Goal: Transaction & Acquisition: Purchase product/service

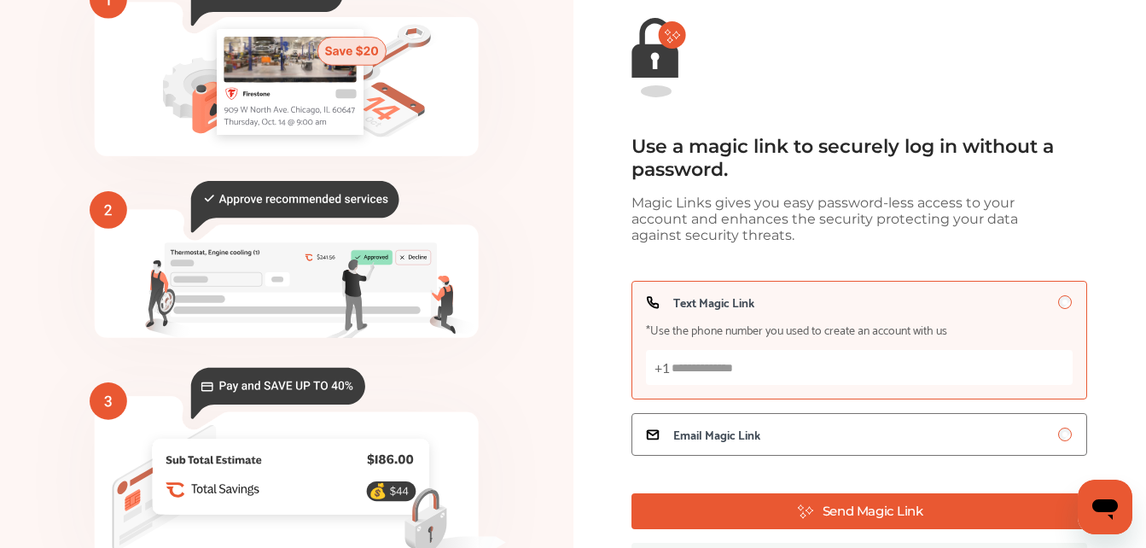
scroll to position [171, 0]
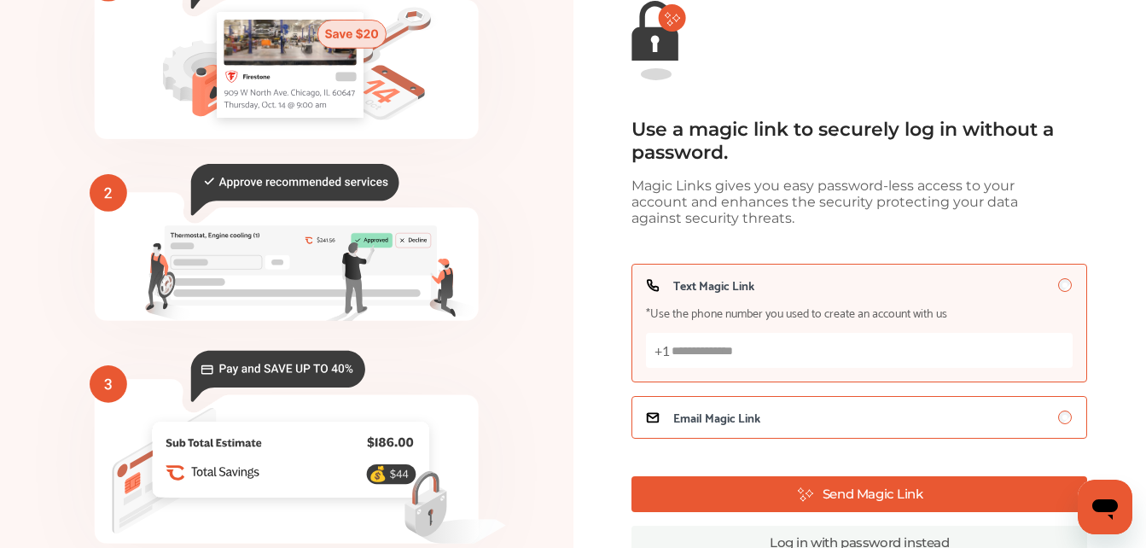
click at [703, 421] on span "Email Magic Link" at bounding box center [717, 418] width 87 height 14
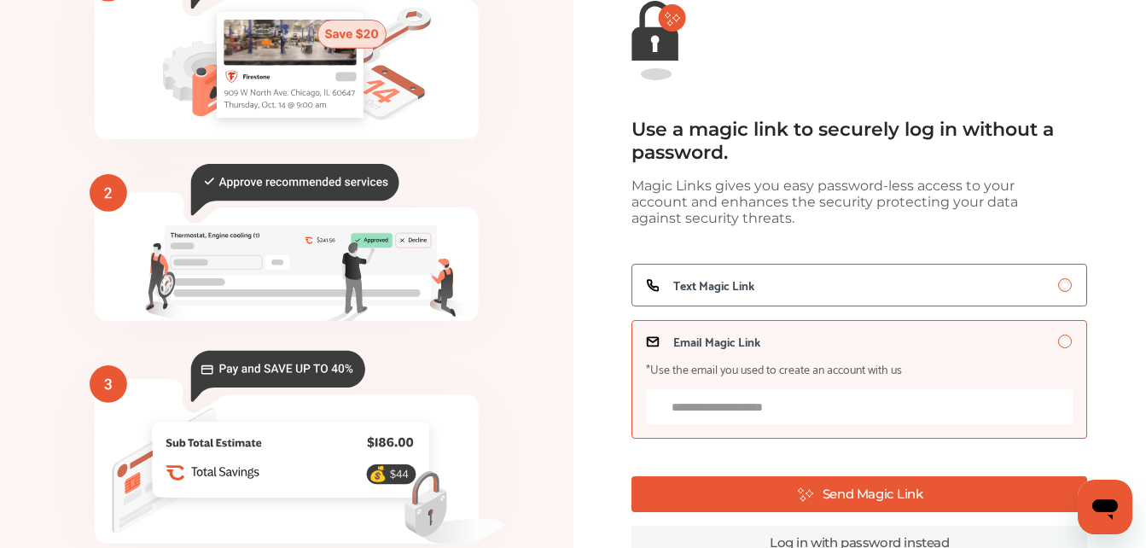
click at [719, 409] on input "Email Magic Link *Use the email you used to create an account with us" at bounding box center [859, 406] width 427 height 35
type input "**********"
click at [929, 429] on label "**********" at bounding box center [860, 379] width 456 height 119
click at [865, 417] on input "**********" at bounding box center [859, 406] width 427 height 35
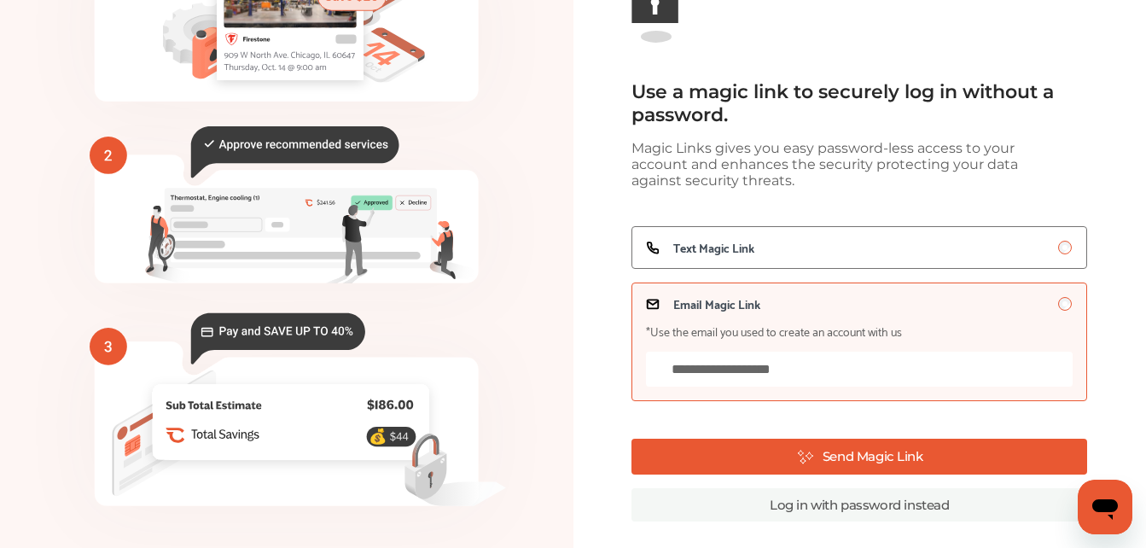
scroll to position [224, 0]
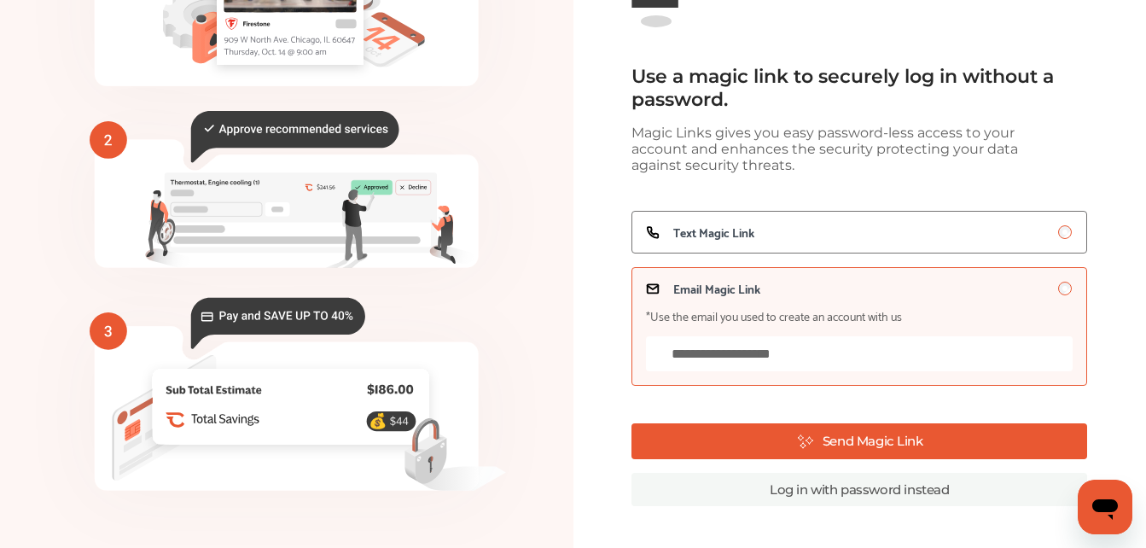
click at [867, 494] on link "Log in with password instead" at bounding box center [860, 489] width 456 height 33
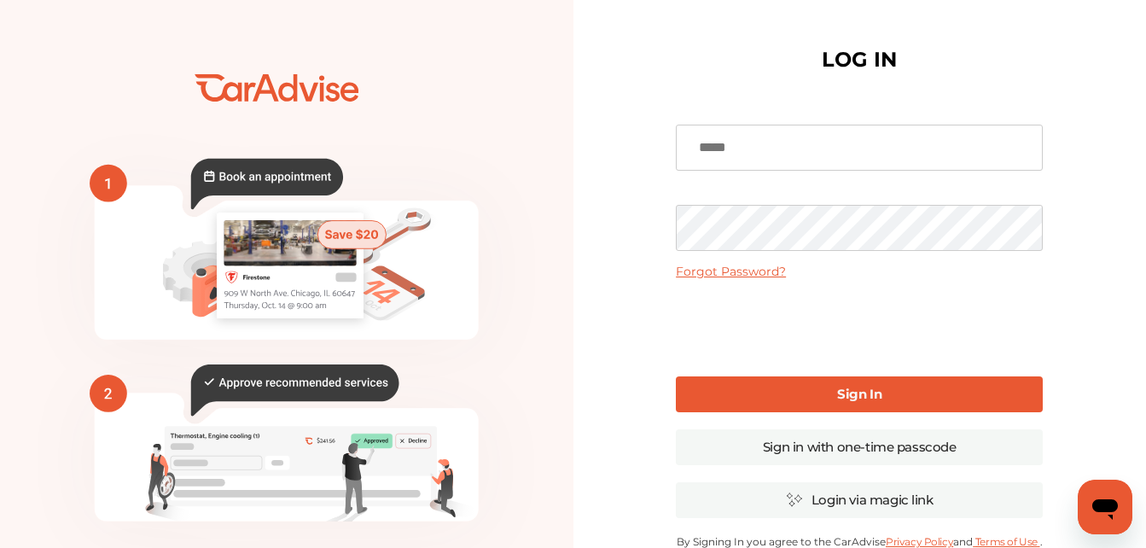
click at [726, 151] on input at bounding box center [859, 148] width 367 height 46
type input "**********"
click at [762, 396] on link "Sign In" at bounding box center [859, 394] width 367 height 36
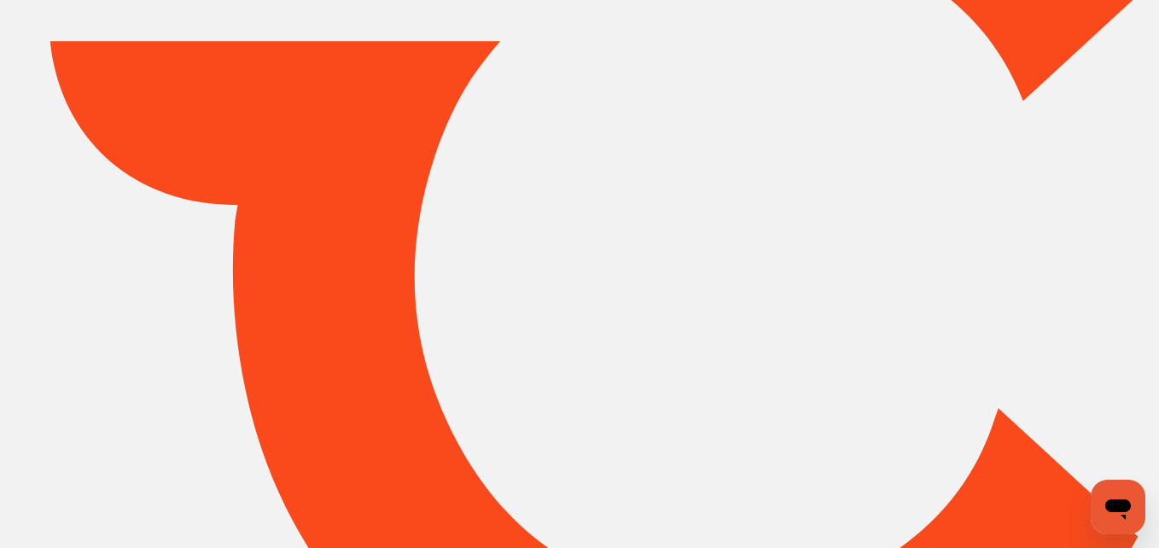
type input "*****"
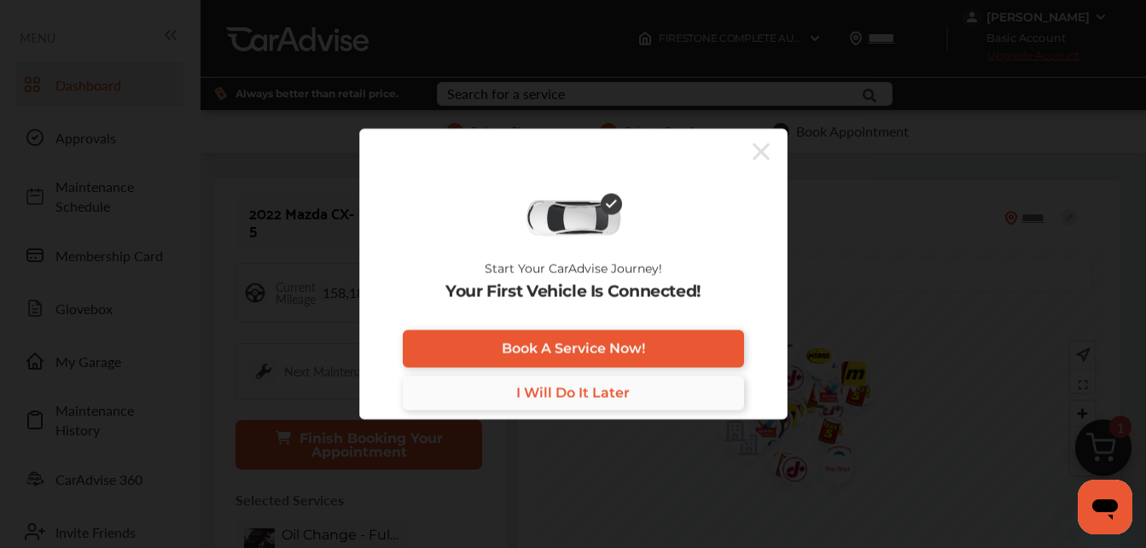
click at [542, 390] on span "I Will Do It Later" at bounding box center [573, 393] width 114 height 16
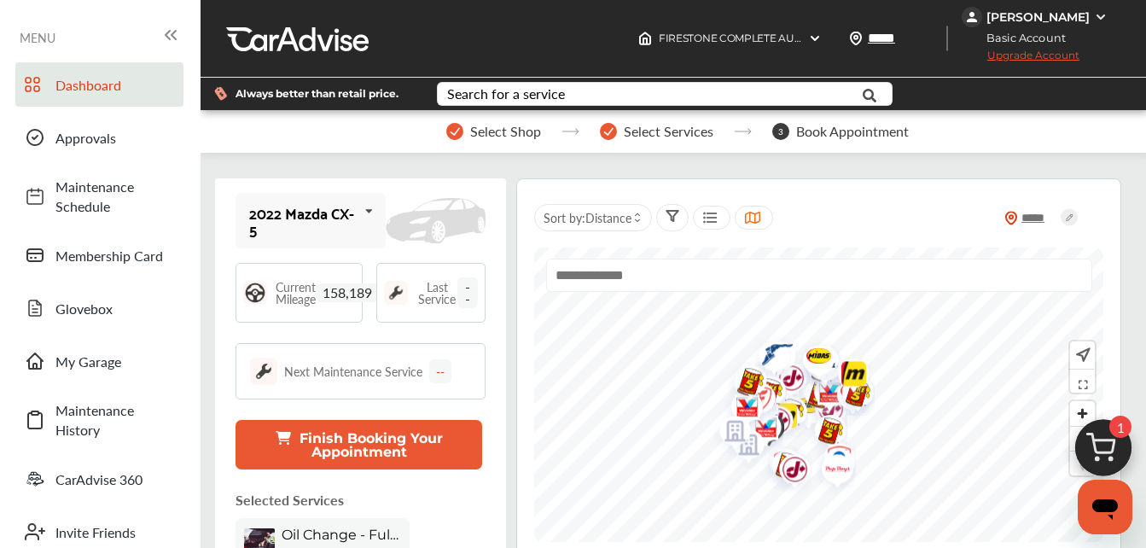
click at [363, 211] on icon at bounding box center [368, 211] width 29 height 37
click at [361, 212] on icon at bounding box center [368, 211] width 29 height 37
click at [362, 212] on icon at bounding box center [368, 211] width 29 height 37
click at [342, 279] on div "2022 Mazda CX-5" at bounding box center [310, 275] width 120 height 17
click at [440, 232] on img at bounding box center [436, 220] width 100 height 44
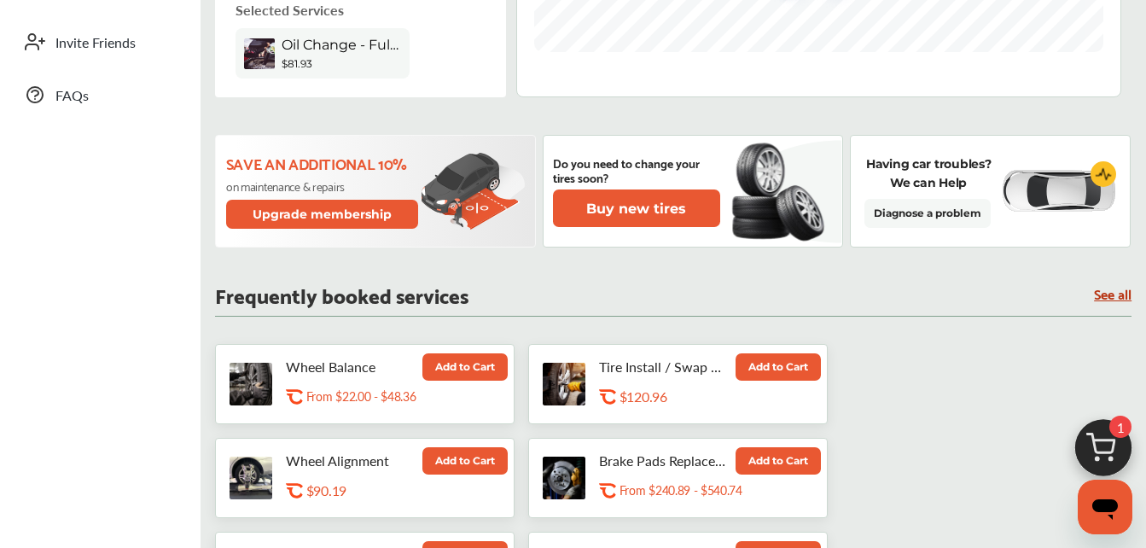
scroll to position [512, 0]
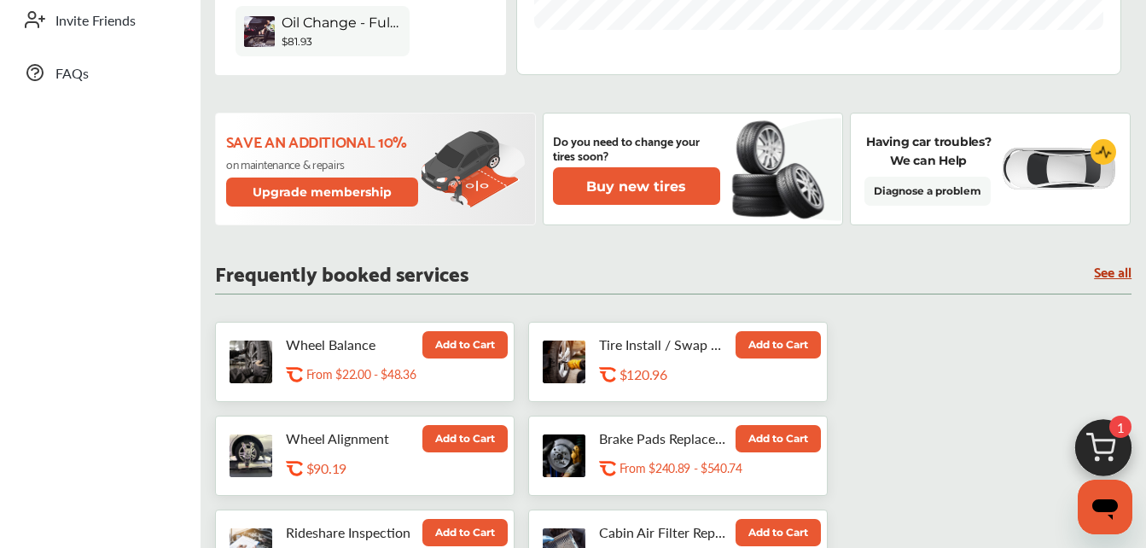
click at [736, 437] on button "Add to Cart" at bounding box center [778, 438] width 85 height 27
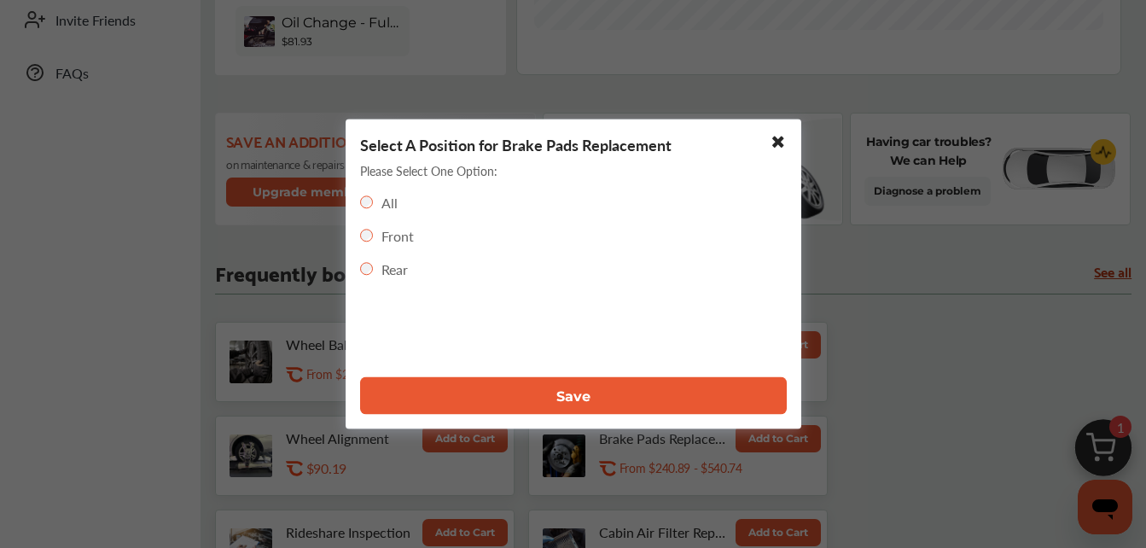
click at [522, 399] on button "Save" at bounding box center [573, 396] width 427 height 38
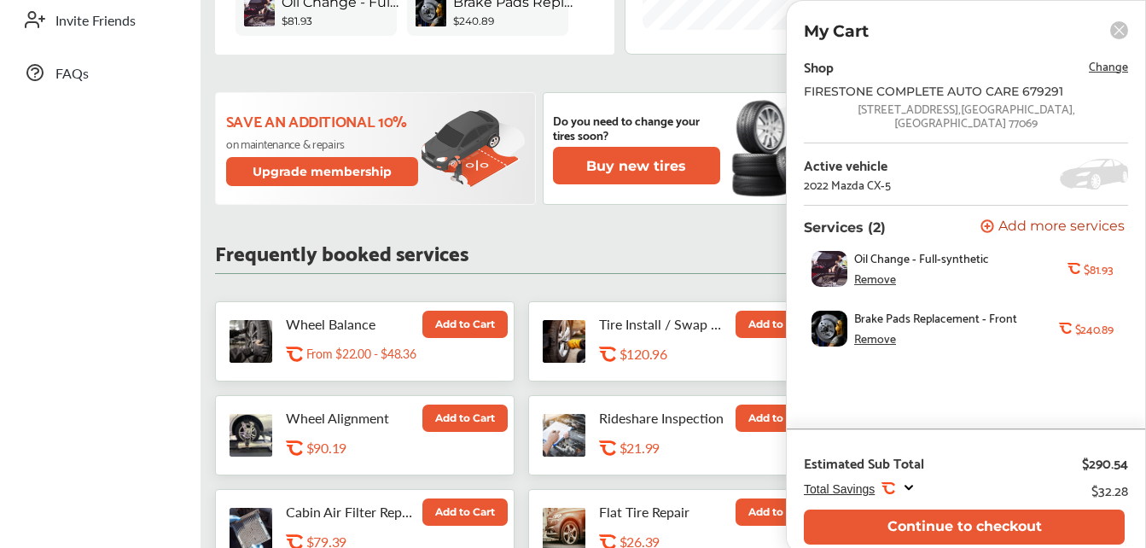
click at [878, 271] on div "Remove" at bounding box center [875, 278] width 42 height 14
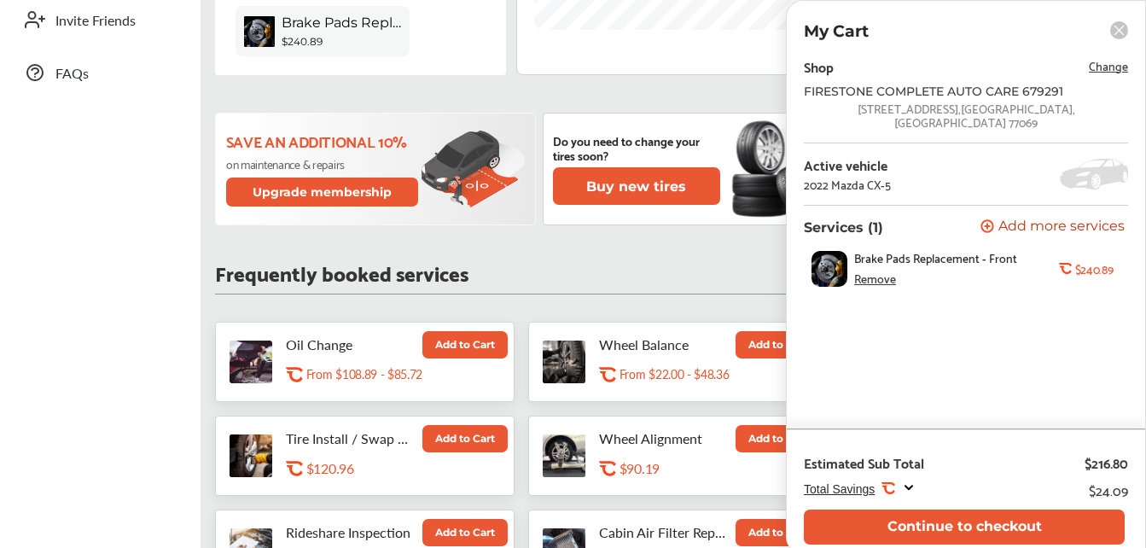
click at [895, 166] on div "Active vehicle 2022 Mazda CX-5" at bounding box center [966, 174] width 324 height 34
click at [854, 158] on div "Active vehicle" at bounding box center [847, 164] width 87 height 15
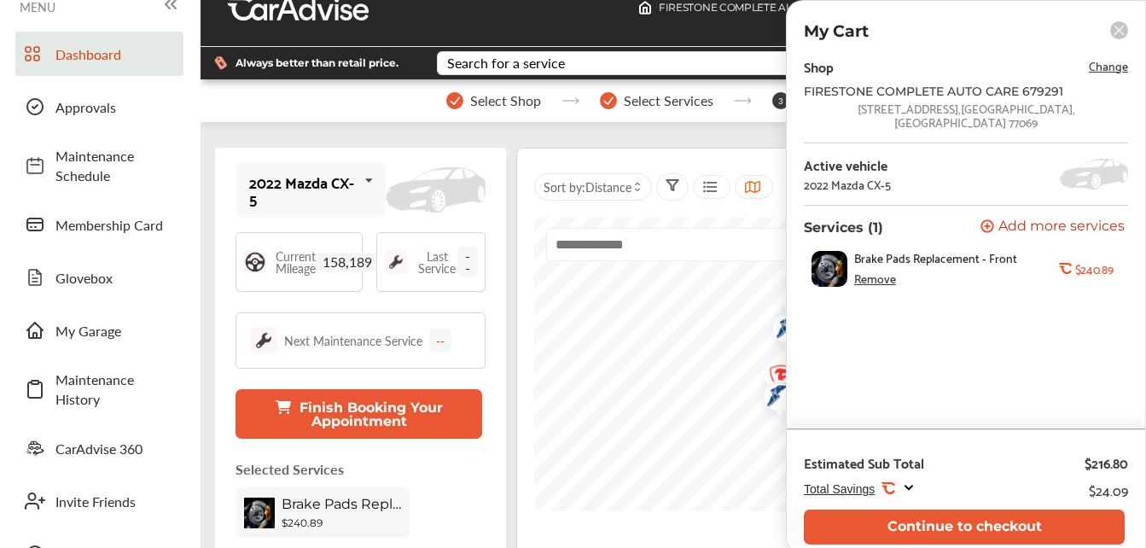
scroll to position [0, 0]
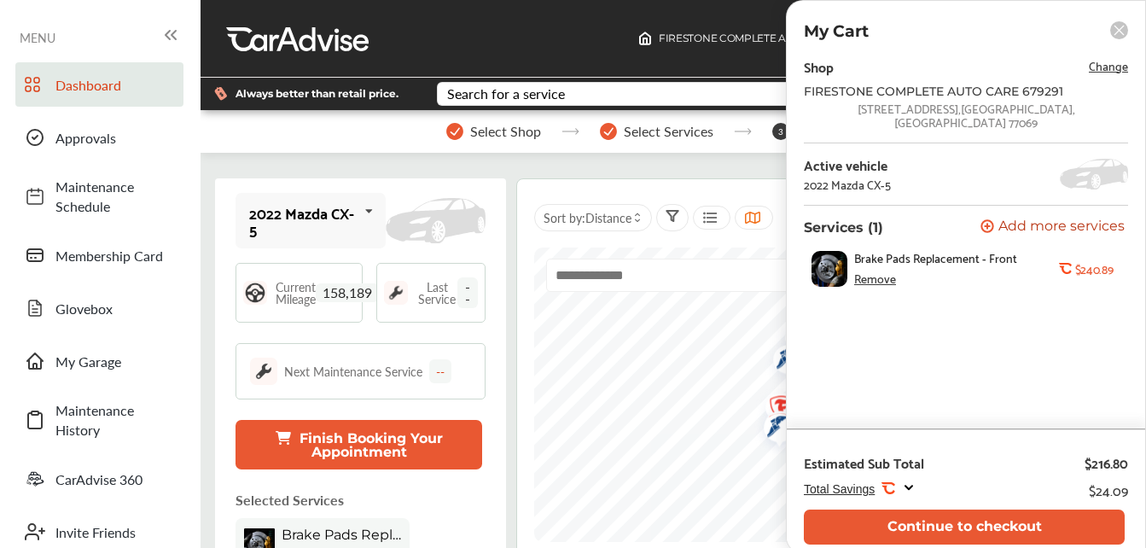
click at [1117, 32] on icon at bounding box center [1119, 30] width 9 height 9
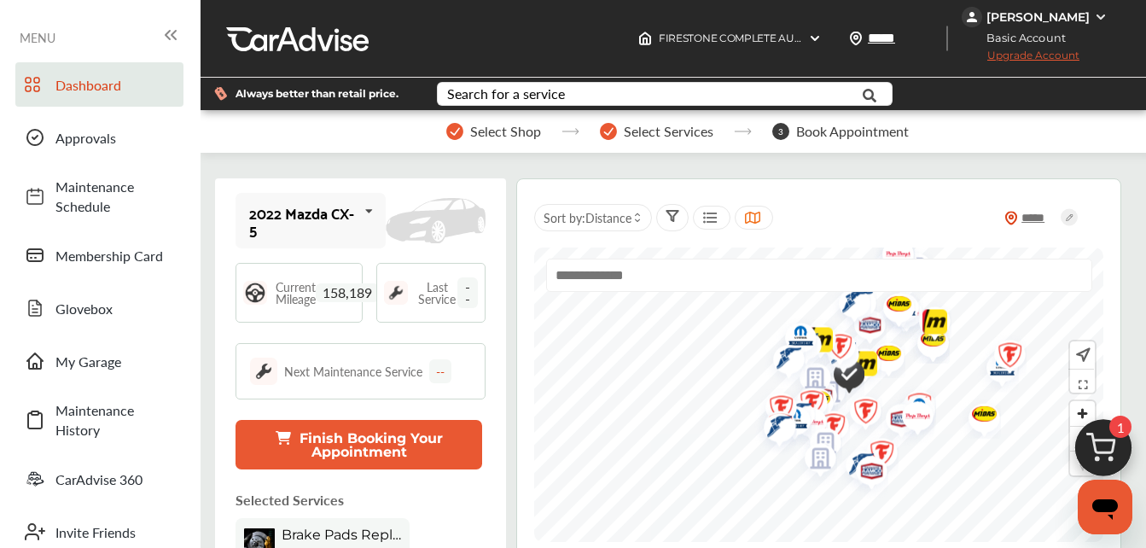
click at [364, 209] on icon at bounding box center [368, 211] width 29 height 37
click at [360, 213] on icon at bounding box center [368, 211] width 29 height 37
click at [362, 213] on icon at bounding box center [368, 211] width 29 height 37
click at [358, 274] on div "2022 Mazda CX-5" at bounding box center [310, 275] width 120 height 17
click at [292, 224] on div "2022 Mazda CX-5" at bounding box center [303, 221] width 108 height 34
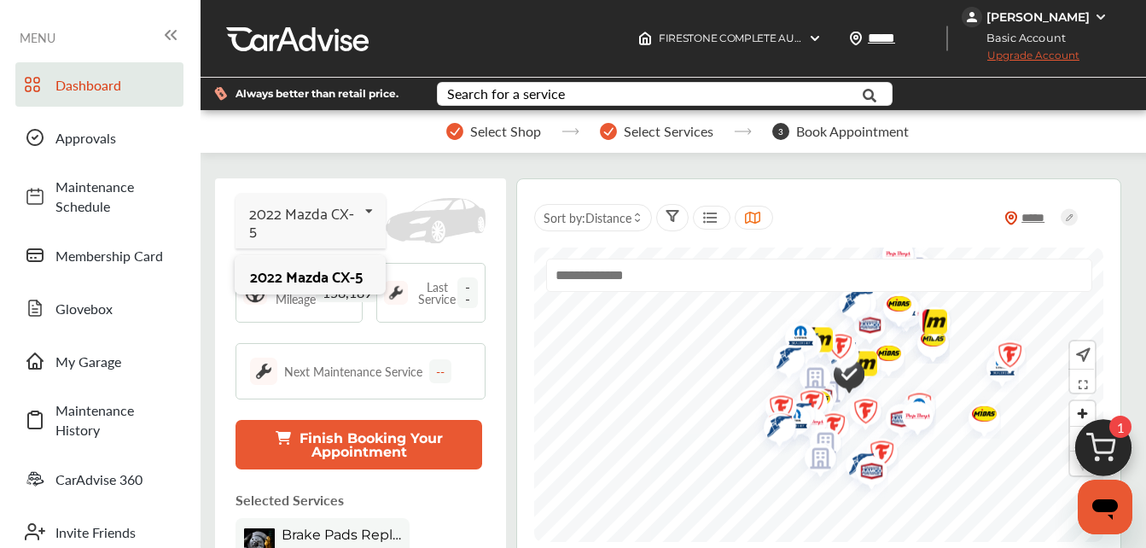
click at [292, 224] on div "2022 Mazda CX-5" at bounding box center [303, 221] width 108 height 34
click at [1020, 55] on span "Upgrade Account" at bounding box center [1021, 59] width 118 height 21
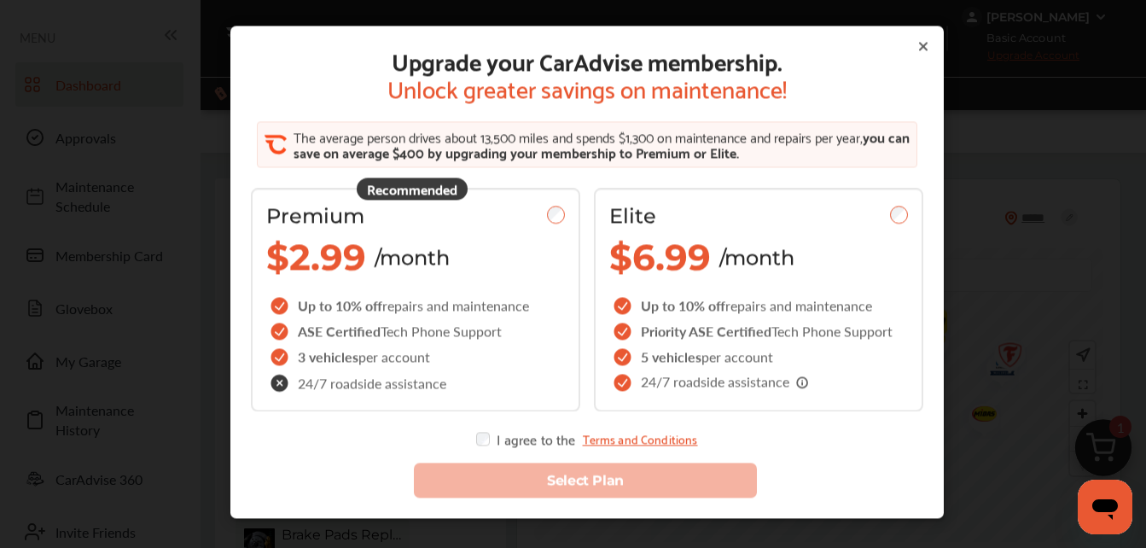
click at [917, 43] on icon at bounding box center [924, 47] width 14 height 14
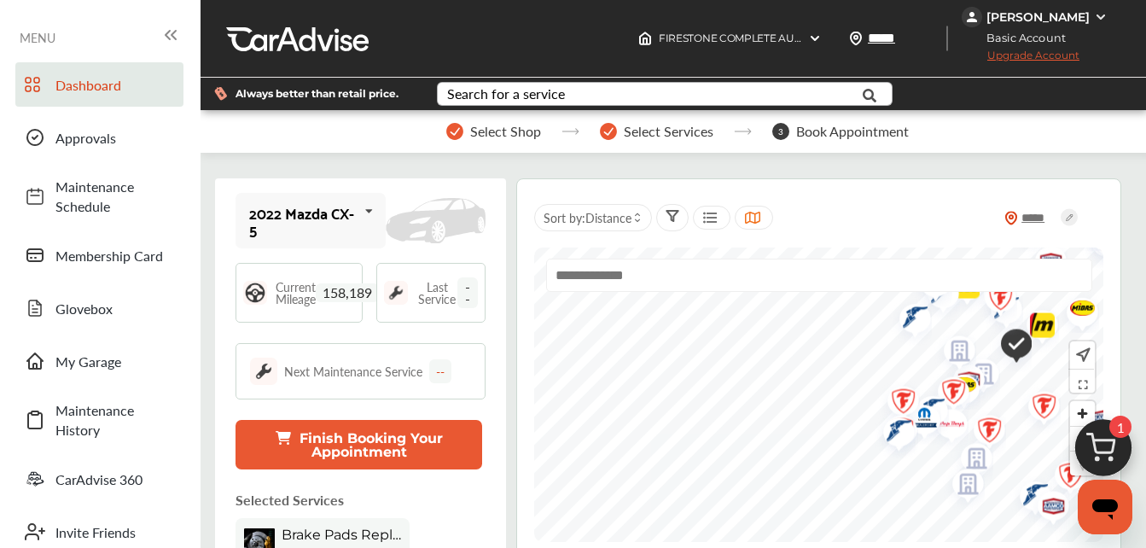
click at [523, 96] on div "Search for a service" at bounding box center [506, 94] width 118 height 14
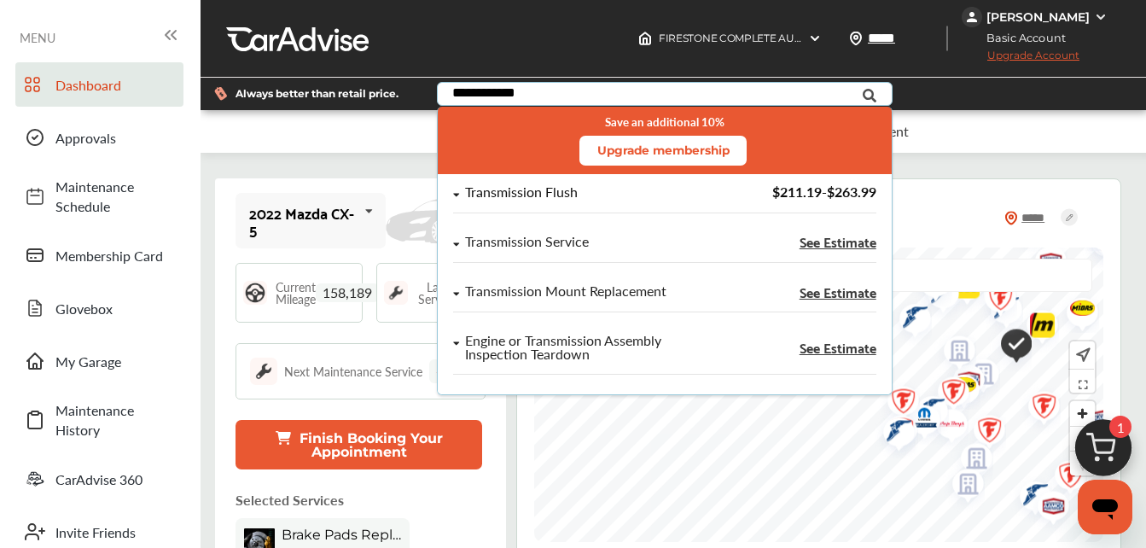
type input "**********"
click at [533, 190] on div "Transmission Flush" at bounding box center [521, 192] width 113 height 15
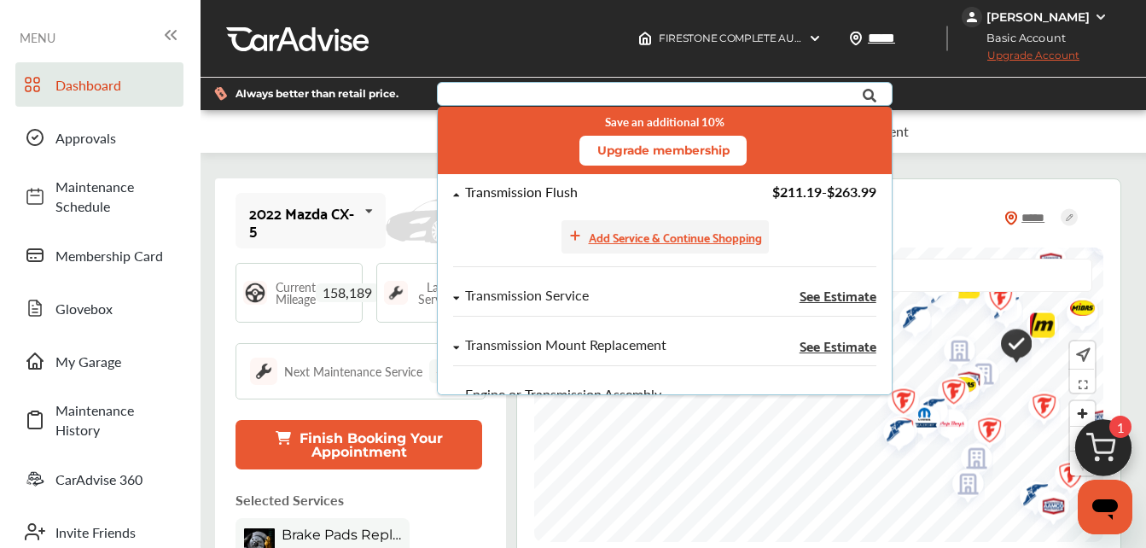
click at [656, 236] on div "Add Service & Continue Shopping" at bounding box center [675, 237] width 173 height 20
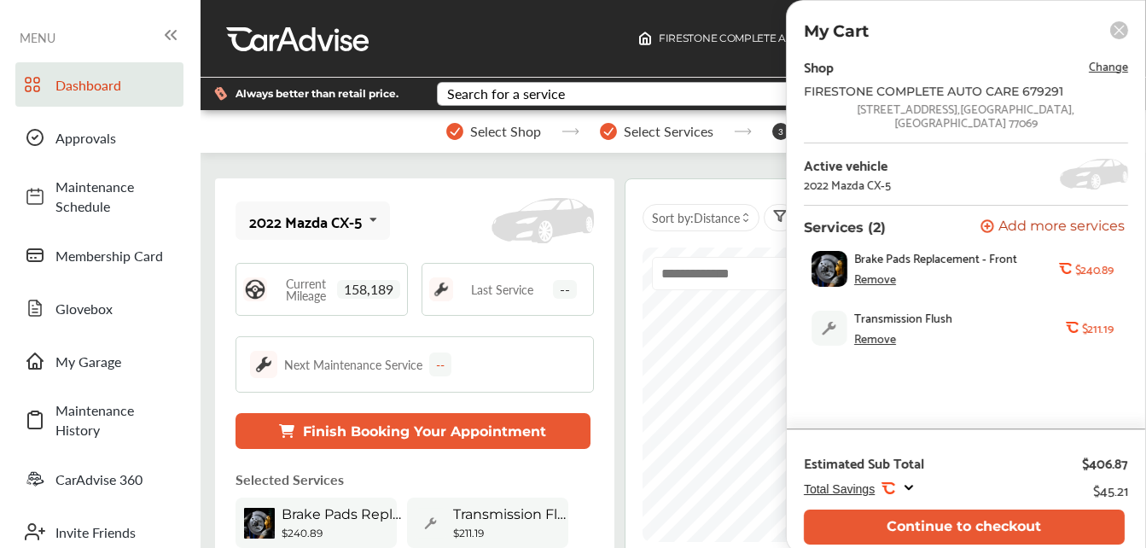
click at [876, 271] on div "Remove" at bounding box center [875, 278] width 42 height 14
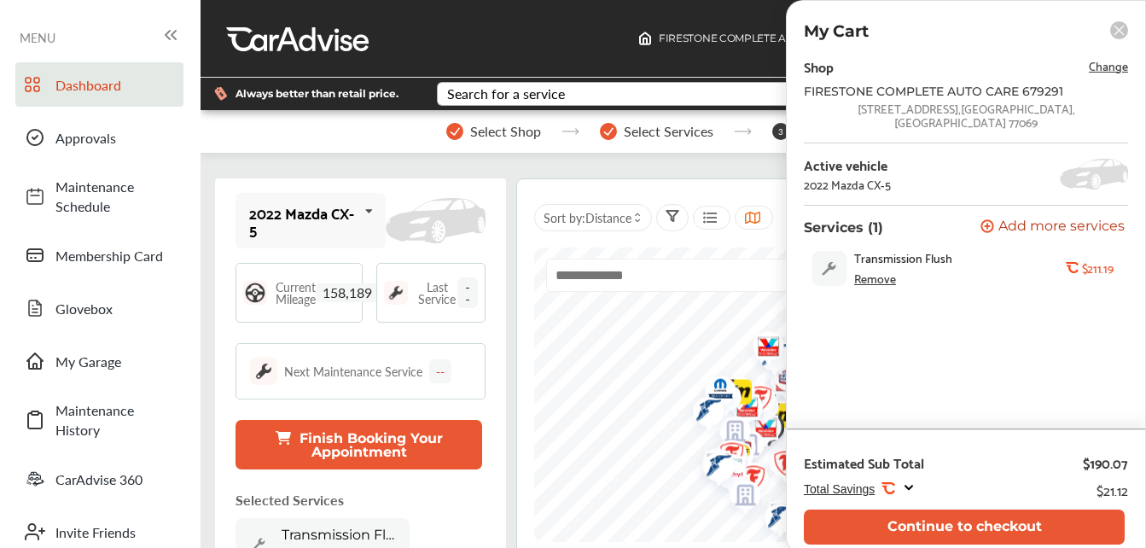
click at [1015, 219] on span "Add more services" at bounding box center [1062, 227] width 126 height 16
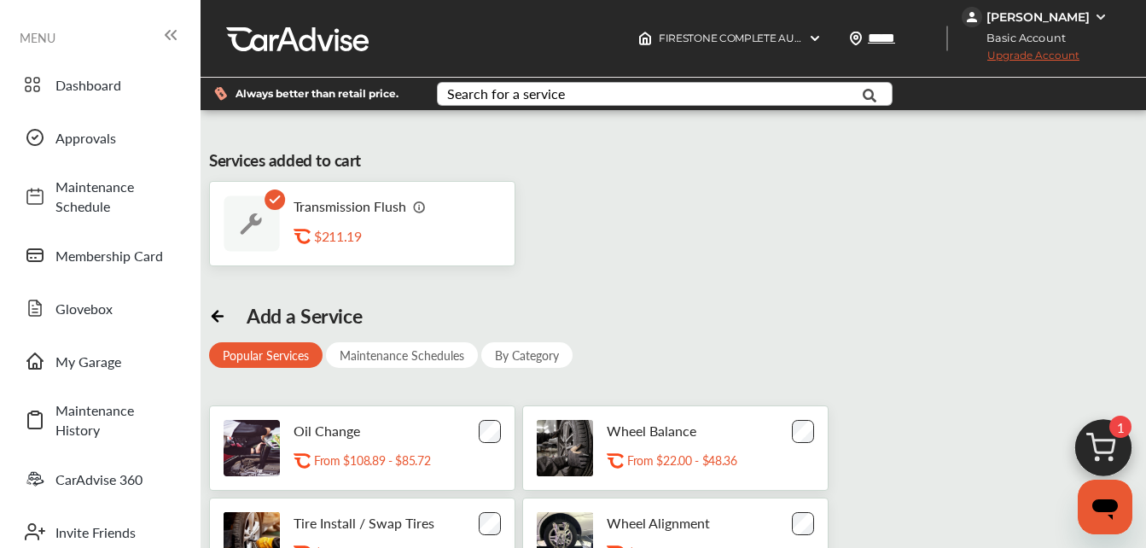
click at [535, 98] on div "Search for a service" at bounding box center [506, 94] width 118 height 14
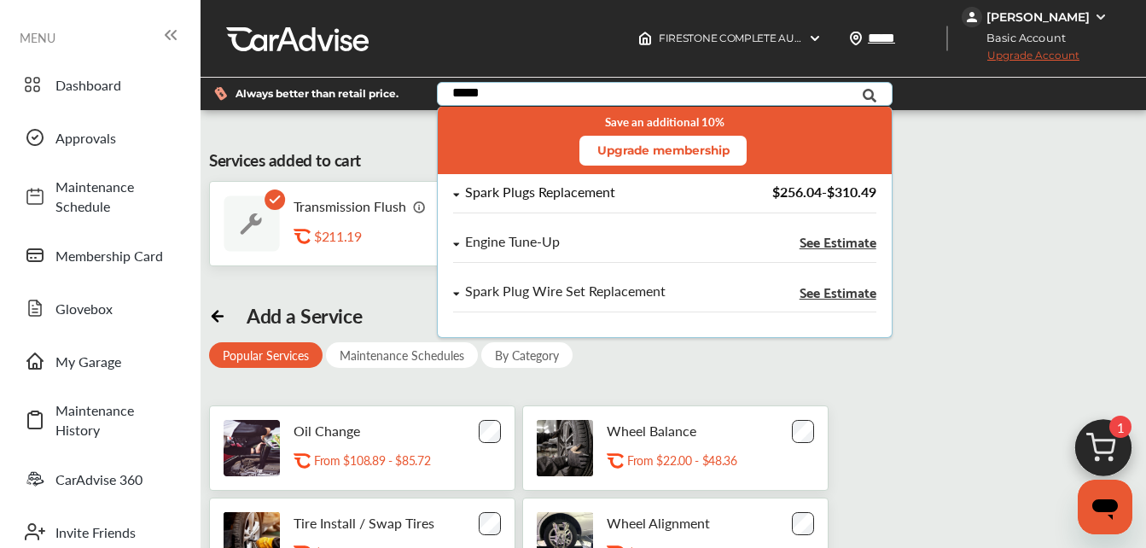
type input "*****"
click at [586, 194] on div "Spark Plugs Replacement" at bounding box center [540, 192] width 150 height 15
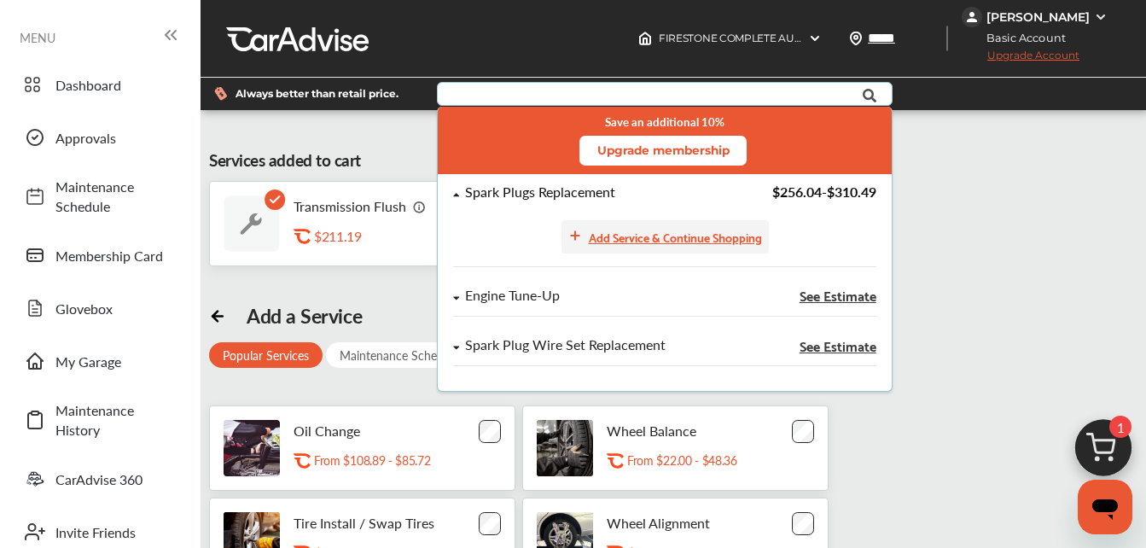
click at [655, 241] on div "Add Service & Continue Shopping" at bounding box center [675, 237] width 173 height 20
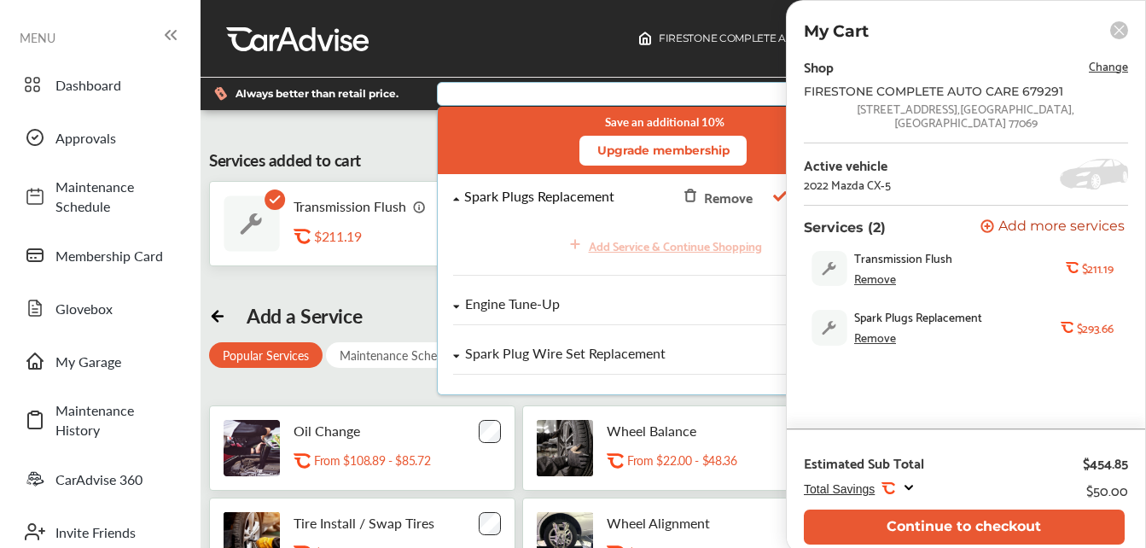
click at [1066, 219] on span "Add more services" at bounding box center [1062, 227] width 126 height 16
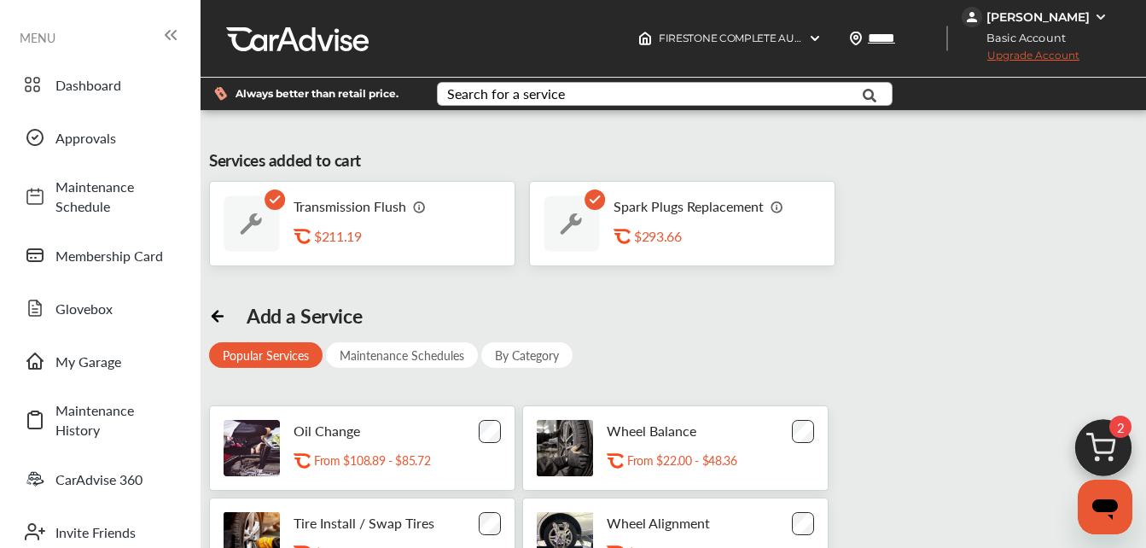
click at [556, 91] on div "Search for a service" at bounding box center [506, 94] width 118 height 14
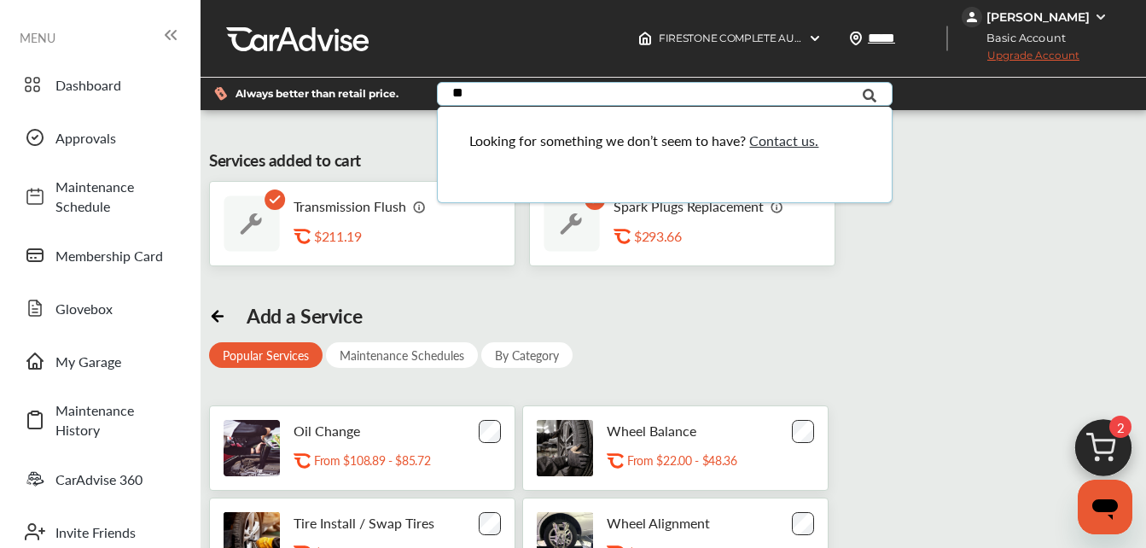
type input "*"
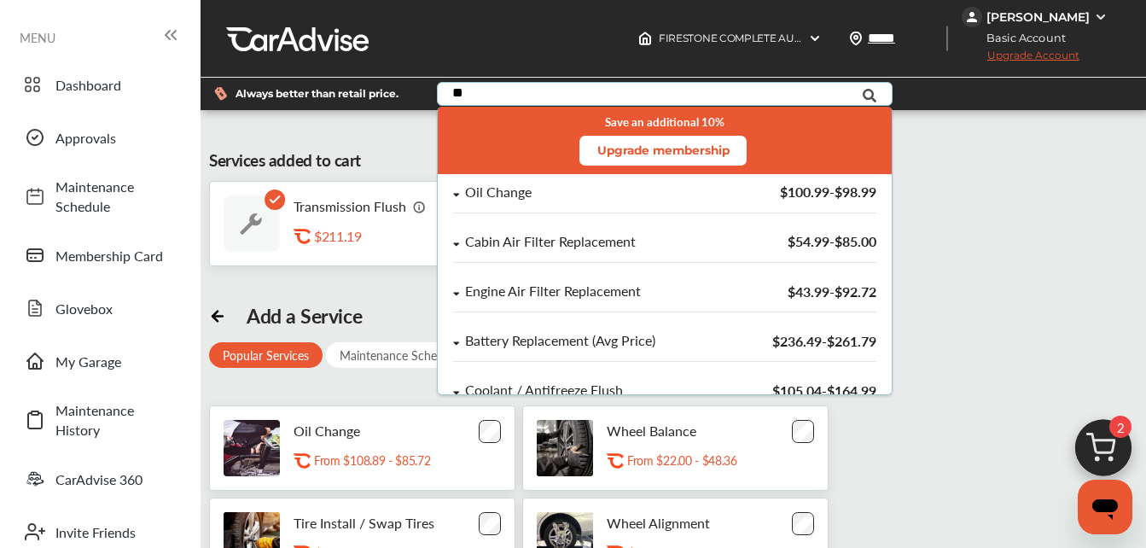
type input "**"
